Goal: Entertainment & Leisure: Consume media (video, audio)

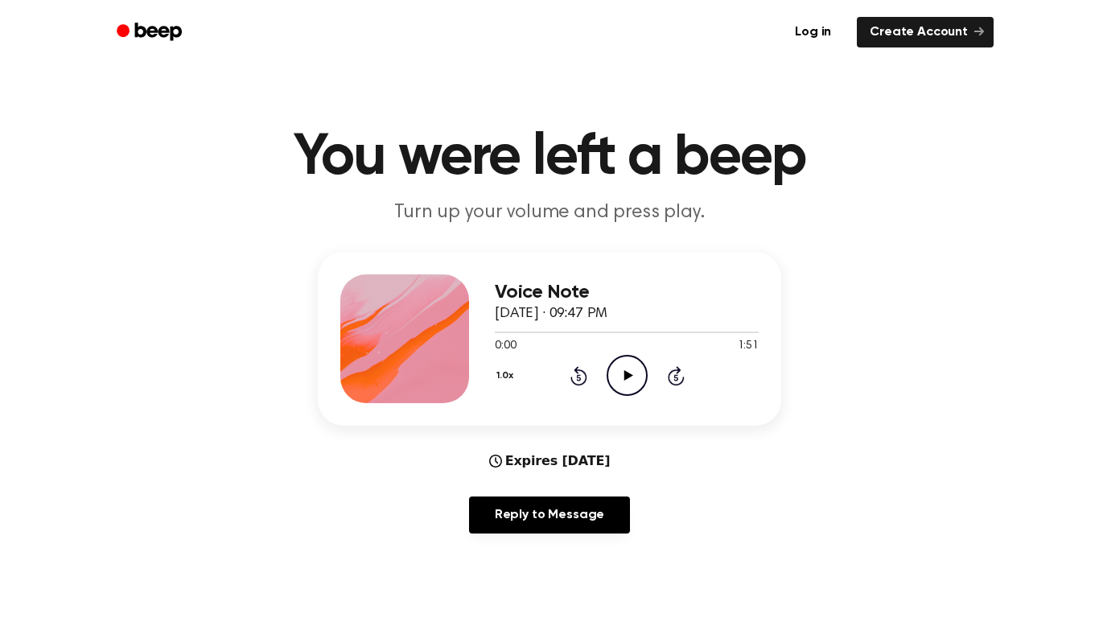
click at [635, 367] on icon "Play Audio" at bounding box center [627, 375] width 41 height 41
click at [628, 375] on icon "Pause Audio" at bounding box center [627, 375] width 41 height 41
click at [629, 364] on icon "Play Audio" at bounding box center [627, 375] width 41 height 41
click at [629, 377] on icon at bounding box center [627, 375] width 7 height 10
click at [629, 371] on icon "Play Audio" at bounding box center [627, 375] width 41 height 41
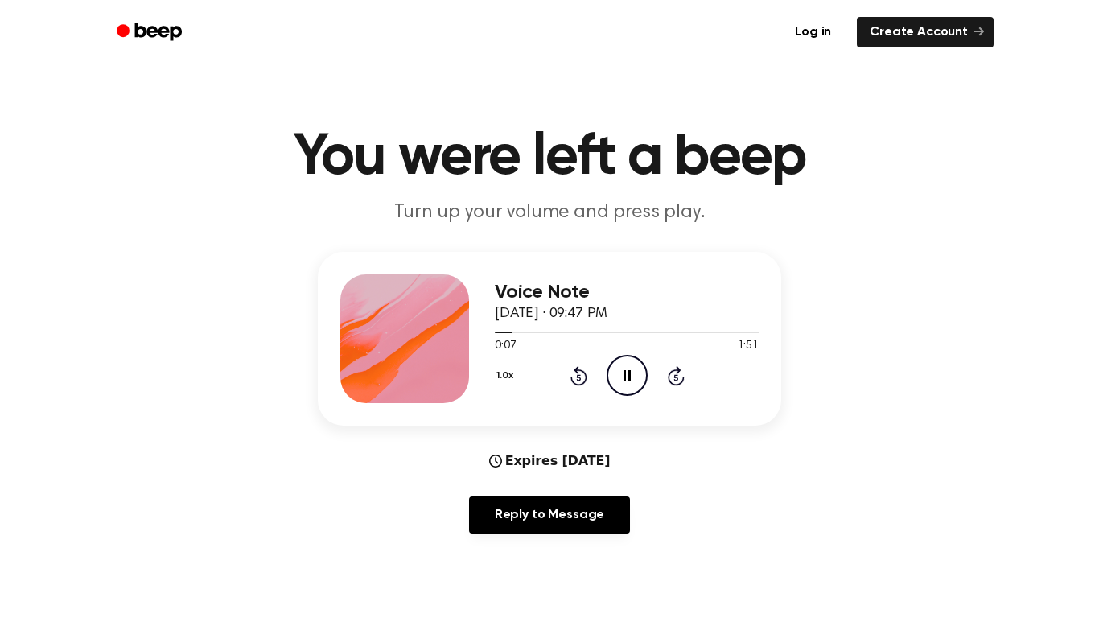
click at [627, 377] on icon "Pause Audio" at bounding box center [627, 375] width 41 height 41
click at [616, 374] on icon "Play Audio" at bounding box center [627, 375] width 41 height 41
click at [629, 377] on icon at bounding box center [627, 375] width 7 height 10
click at [635, 363] on icon "Play Audio" at bounding box center [627, 375] width 41 height 41
click at [626, 373] on icon "Pause Audio" at bounding box center [627, 375] width 41 height 41
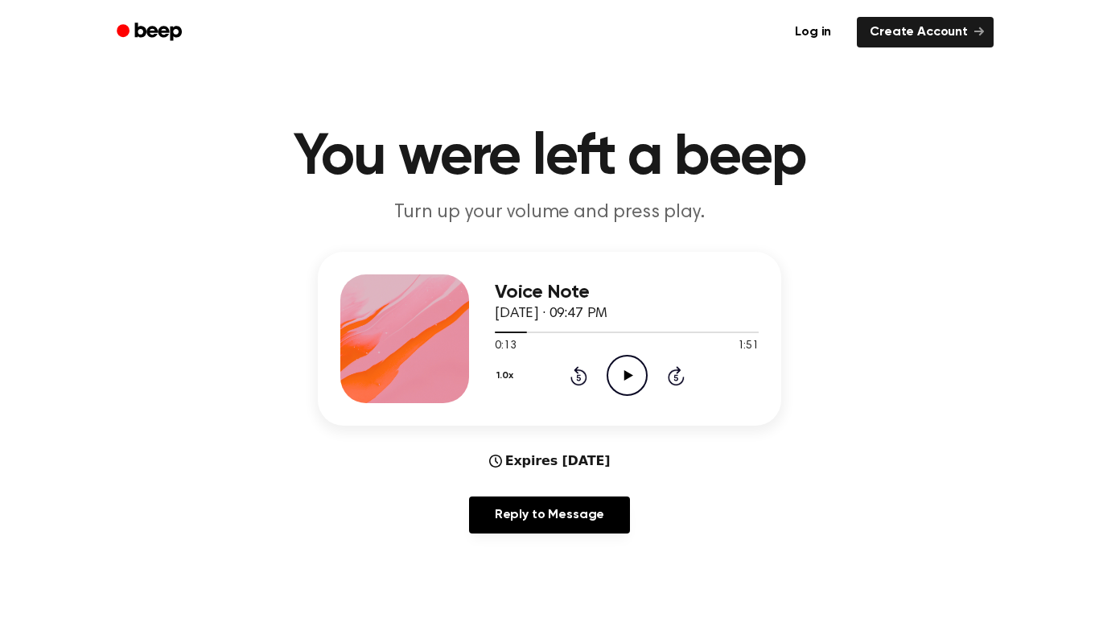
click at [626, 373] on icon at bounding box center [628, 375] width 9 height 10
click at [629, 376] on icon at bounding box center [627, 375] width 7 height 10
click at [621, 369] on icon "Play Audio" at bounding box center [627, 375] width 41 height 41
click at [627, 376] on icon "Pause Audio" at bounding box center [627, 375] width 41 height 41
click at [627, 373] on icon at bounding box center [628, 375] width 9 height 10
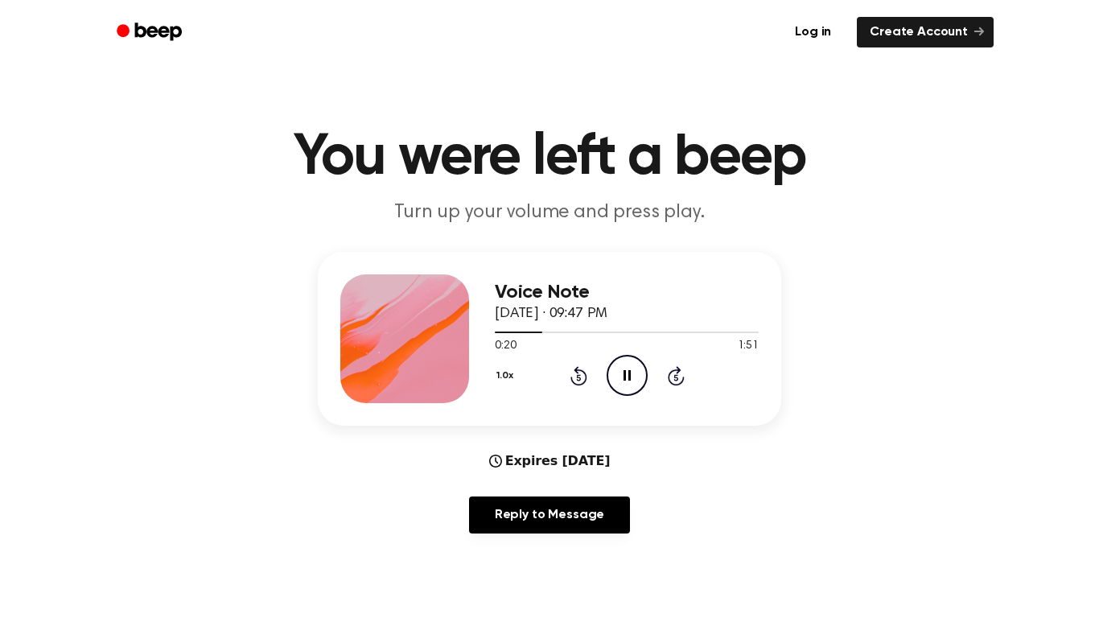
click at [626, 382] on icon "Pause Audio" at bounding box center [627, 375] width 41 height 41
click at [625, 369] on icon "Play Audio" at bounding box center [627, 375] width 41 height 41
click at [627, 367] on icon "Pause Audio" at bounding box center [627, 375] width 41 height 41
click at [628, 374] on icon at bounding box center [628, 375] width 9 height 10
click at [616, 361] on icon "Pause Audio" at bounding box center [627, 375] width 41 height 41
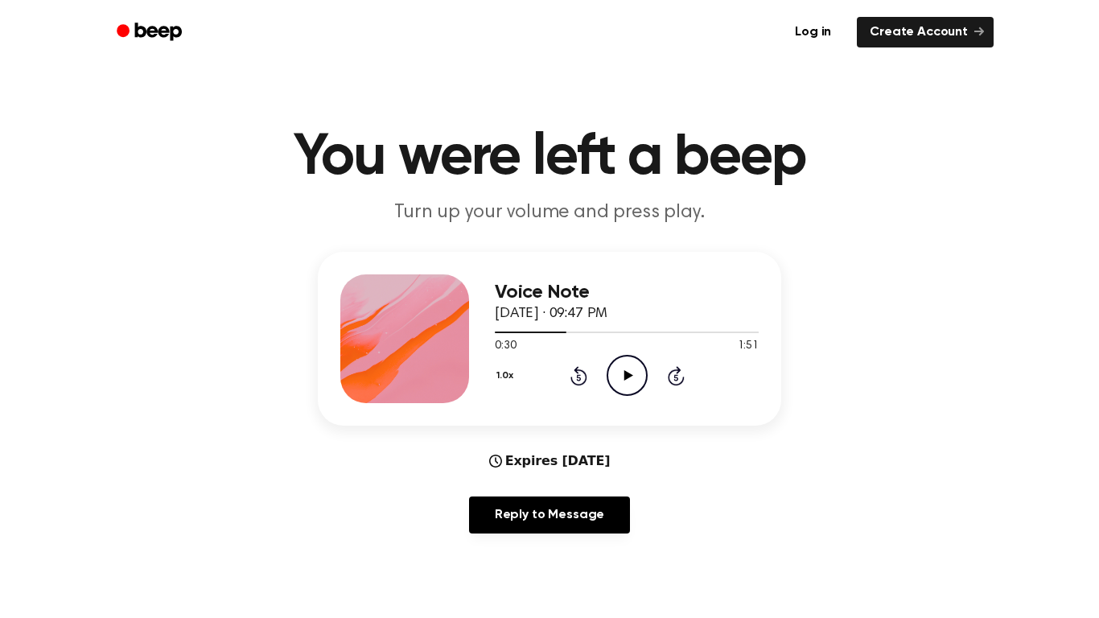
click at [621, 360] on icon "Play Audio" at bounding box center [627, 375] width 41 height 41
click at [579, 377] on icon at bounding box center [578, 377] width 4 height 6
click at [570, 373] on icon "Rewind 5 seconds" at bounding box center [579, 375] width 18 height 21
click at [576, 367] on icon at bounding box center [579, 375] width 17 height 19
click at [579, 377] on icon at bounding box center [578, 377] width 4 height 6
